Goal: Browse casually

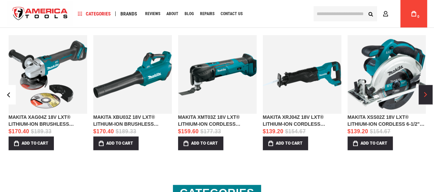
scroll to position [698, 0]
click at [427, 94] on button "›" at bounding box center [425, 94] width 14 height 19
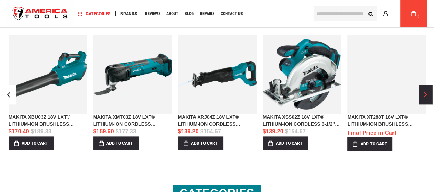
scroll to position [0, 0]
click at [427, 94] on button "›" at bounding box center [425, 94] width 14 height 19
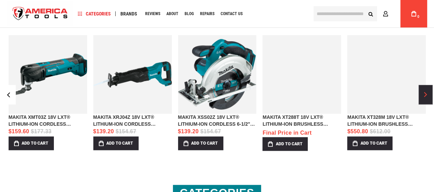
click at [427, 94] on button "›" at bounding box center [425, 94] width 14 height 19
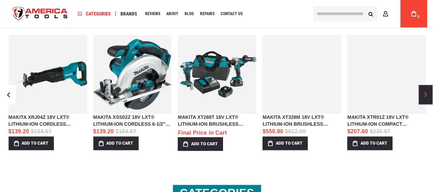
click at [427, 94] on button "›" at bounding box center [425, 94] width 14 height 19
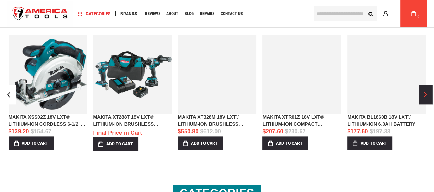
click at [427, 94] on button "›" at bounding box center [425, 94] width 14 height 19
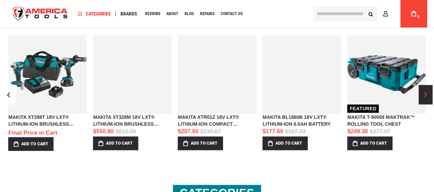
click at [427, 94] on button "›" at bounding box center [425, 94] width 14 height 19
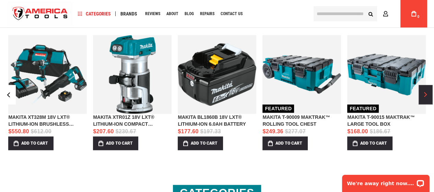
click at [425, 94] on span "›" at bounding box center [425, 94] width 3 height 5
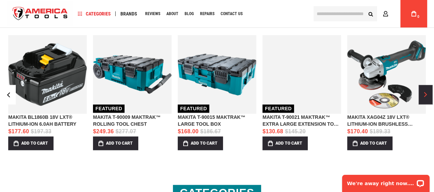
click at [425, 94] on span "›" at bounding box center [425, 94] width 3 height 5
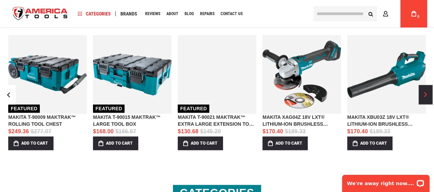
click at [425, 94] on span "›" at bounding box center [425, 94] width 3 height 5
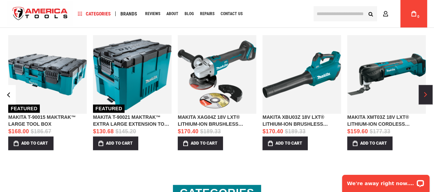
click at [425, 94] on span "›" at bounding box center [425, 94] width 3 height 5
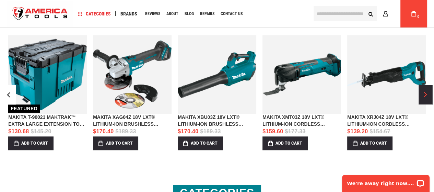
click at [425, 94] on span "›" at bounding box center [425, 94] width 3 height 5
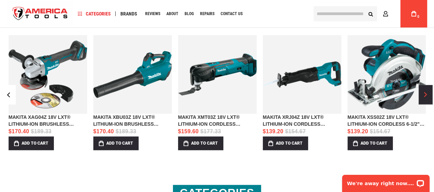
click at [425, 94] on span "›" at bounding box center [425, 94] width 3 height 5
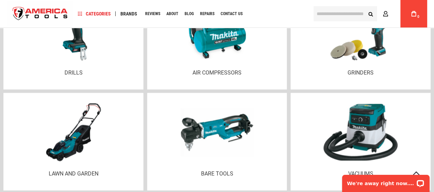
scroll to position [938, 0]
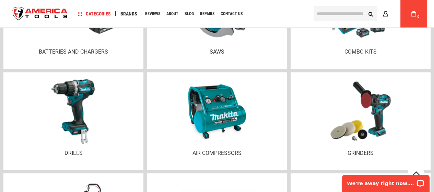
click at [73, 92] on img at bounding box center [73, 111] width 66 height 64
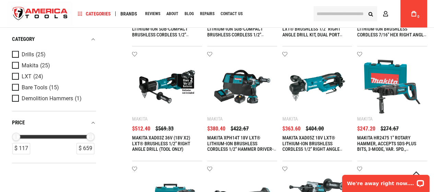
scroll to position [240, 0]
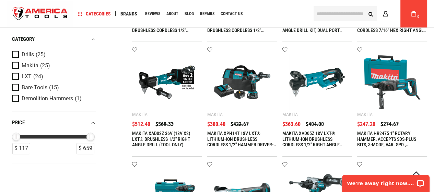
type input "**********"
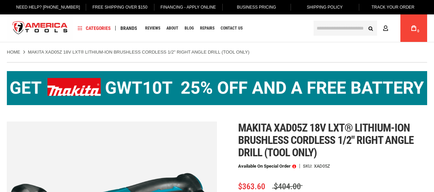
type input "**********"
